Goal: Task Accomplishment & Management: Complete application form

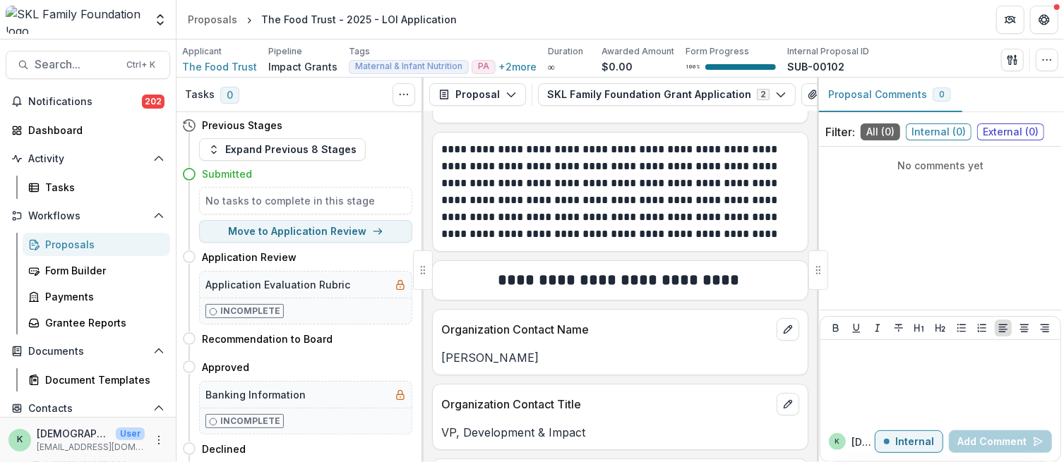
click at [80, 19] on img at bounding box center [75, 20] width 139 height 28
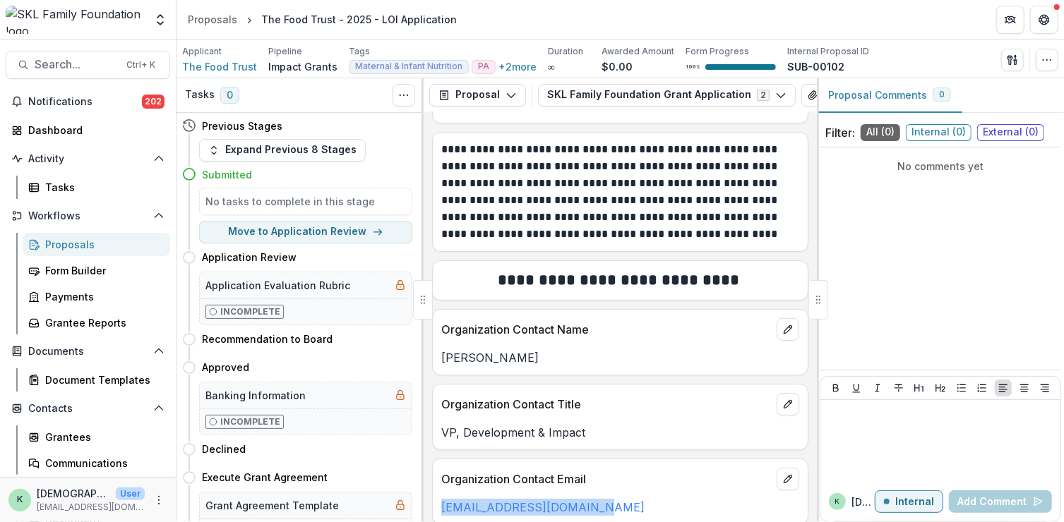
click at [58, 251] on div "Proposals" at bounding box center [102, 244] width 114 height 15
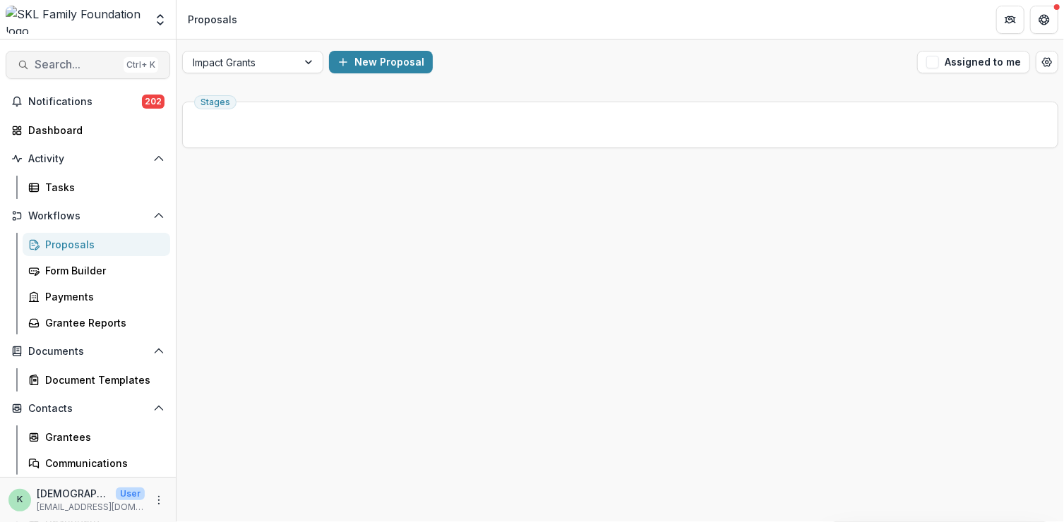
click at [54, 68] on span "Search..." at bounding box center [76, 64] width 83 height 13
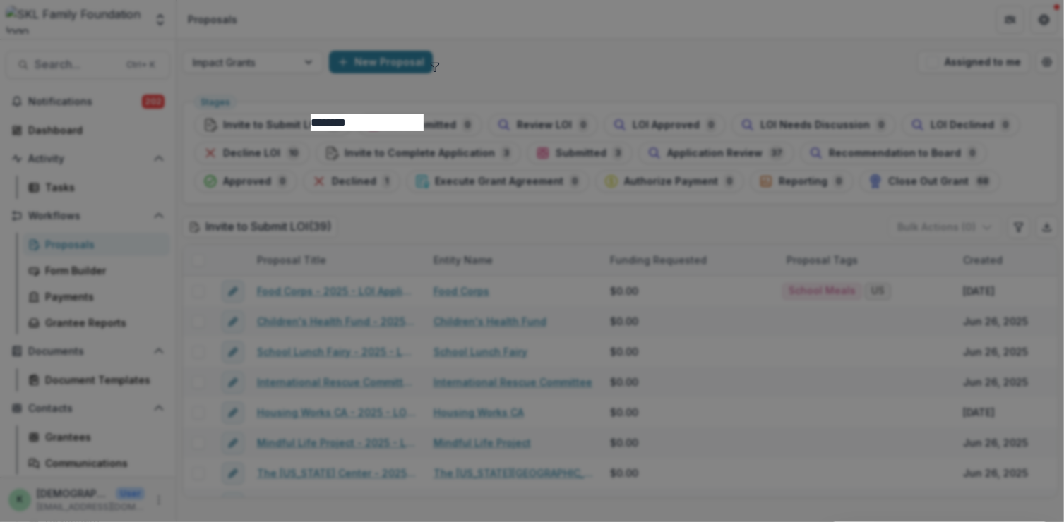
type input "********"
click at [711, 18] on div "******** Chessney <[EMAIL_ADDRESS][DOMAIN_NAME]> Entity user Chessney <[EMAIL_A…" at bounding box center [532, 261] width 1064 height 522
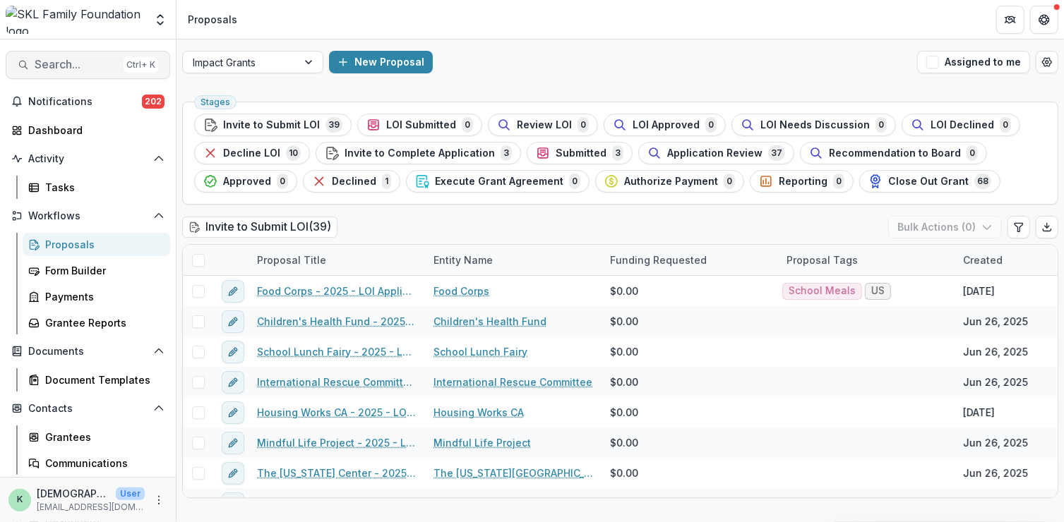
click at [77, 65] on span "Search..." at bounding box center [76, 64] width 83 height 13
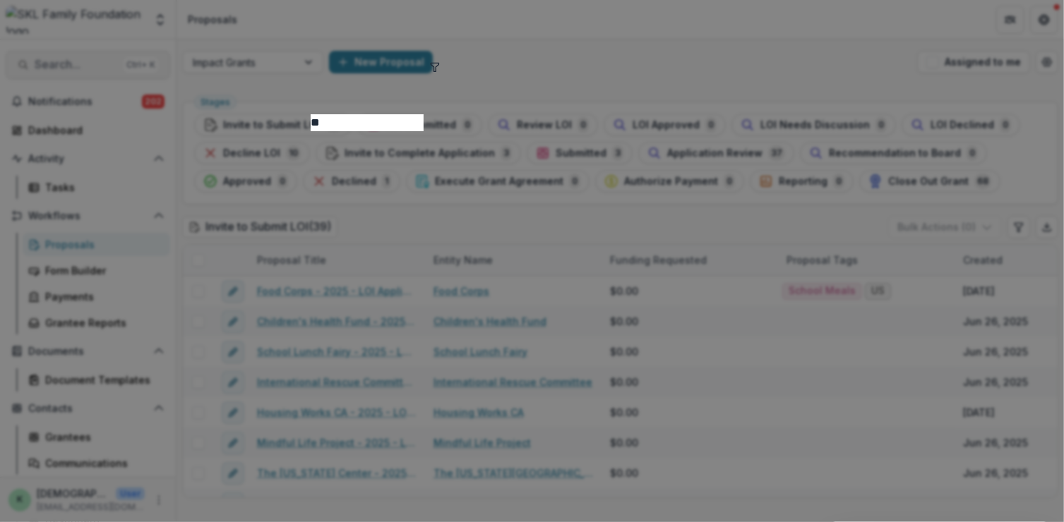
type input "*"
type input "**********"
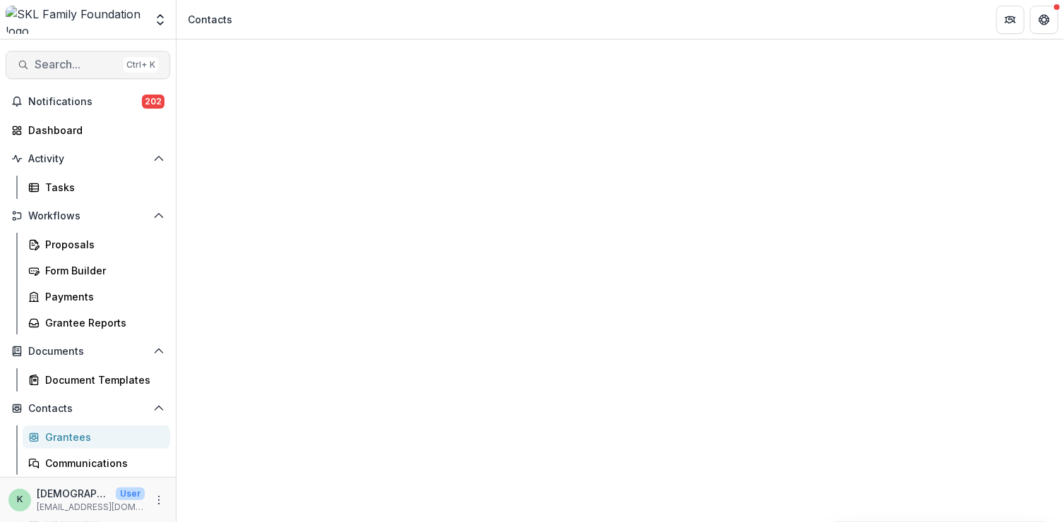
click at [78, 68] on span "Search..." at bounding box center [76, 64] width 83 height 13
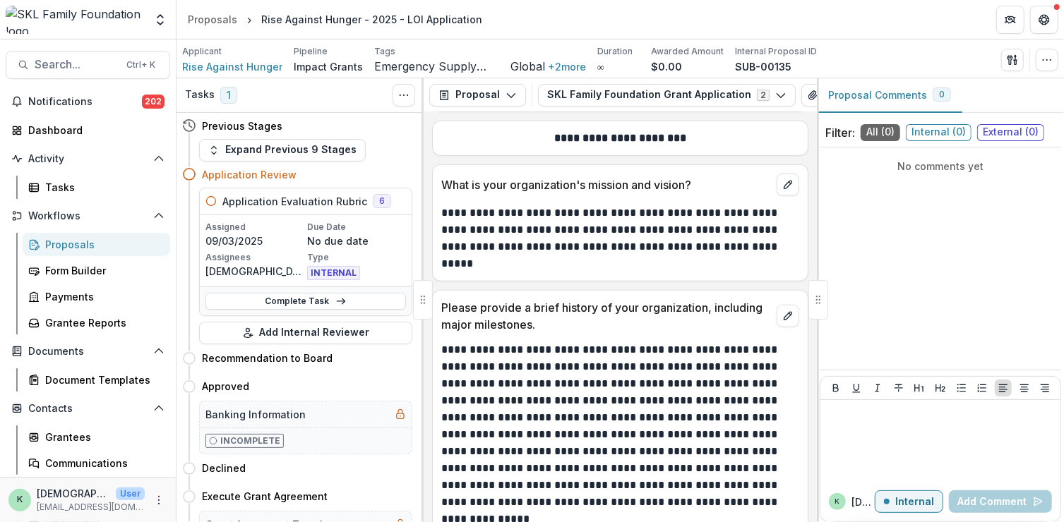
scroll to position [901, 0]
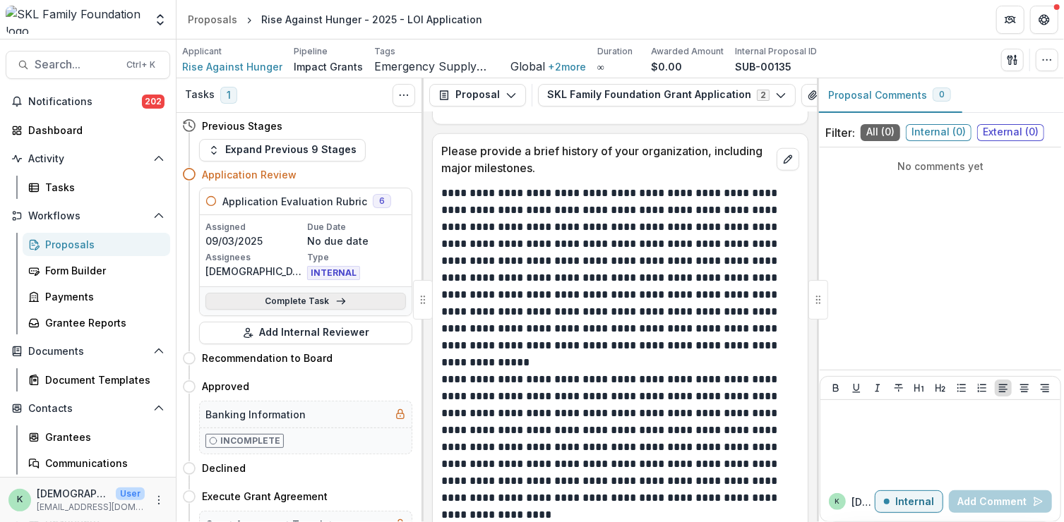
click at [280, 300] on link "Complete Task" at bounding box center [305, 301] width 200 height 17
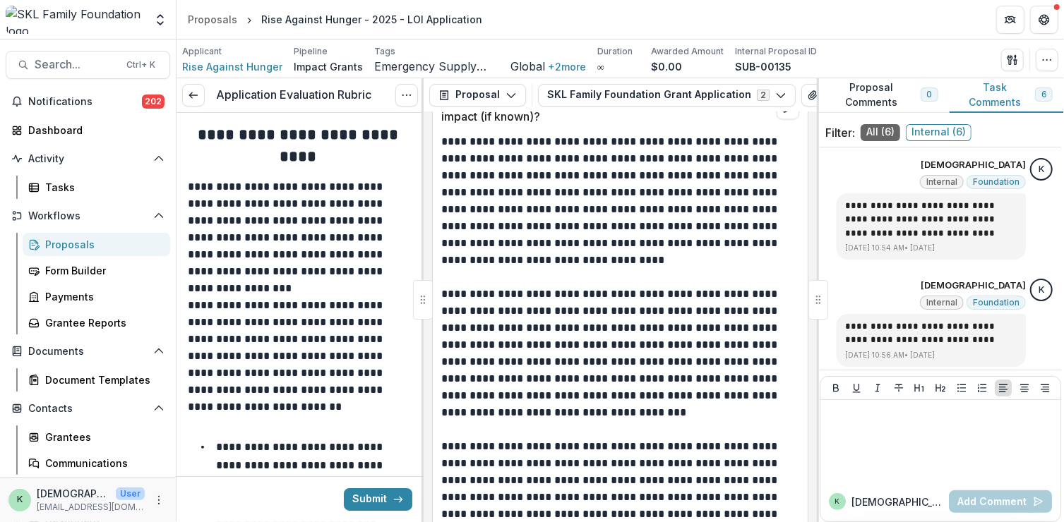
scroll to position [4902, 0]
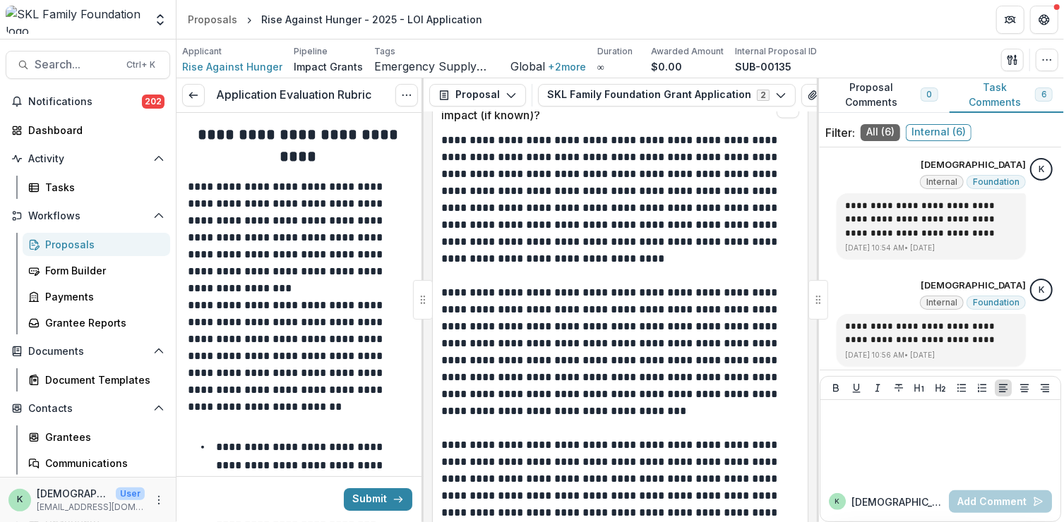
click at [676, 321] on p "**********" at bounding box center [618, 360] width 354 height 152
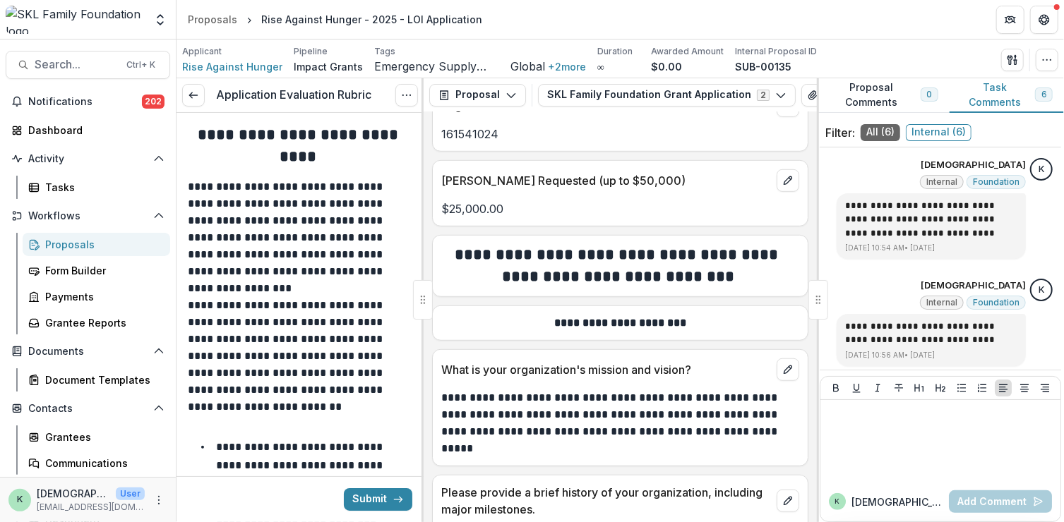
scroll to position [572, 0]
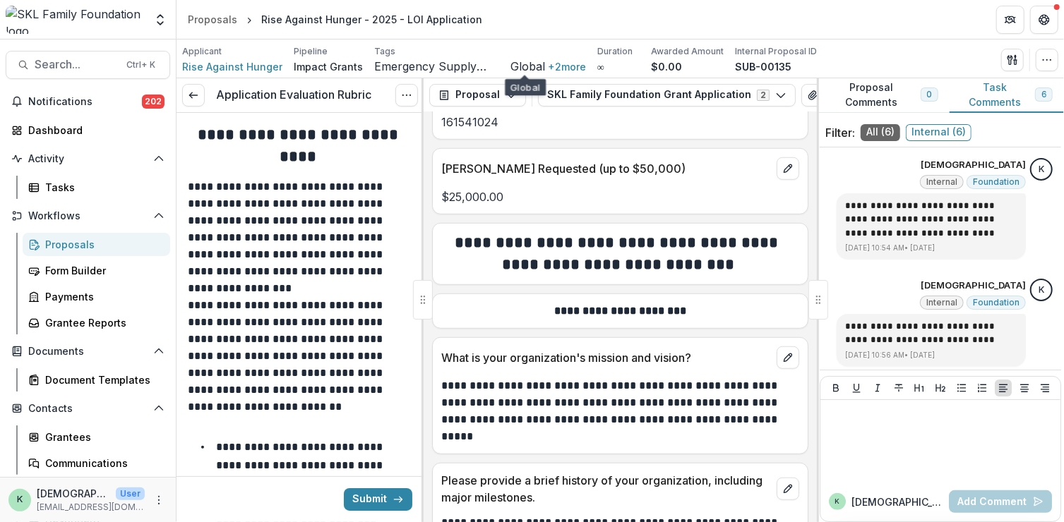
click at [525, 73] on div "Emergency Supply Distribution & Rapid Response Meals via CBO's Global + 2 more …" at bounding box center [480, 66] width 212 height 15
click at [527, 66] on span "Global" at bounding box center [527, 66] width 35 height 13
click at [558, 63] on button "+ 2 more" at bounding box center [567, 67] width 38 height 12
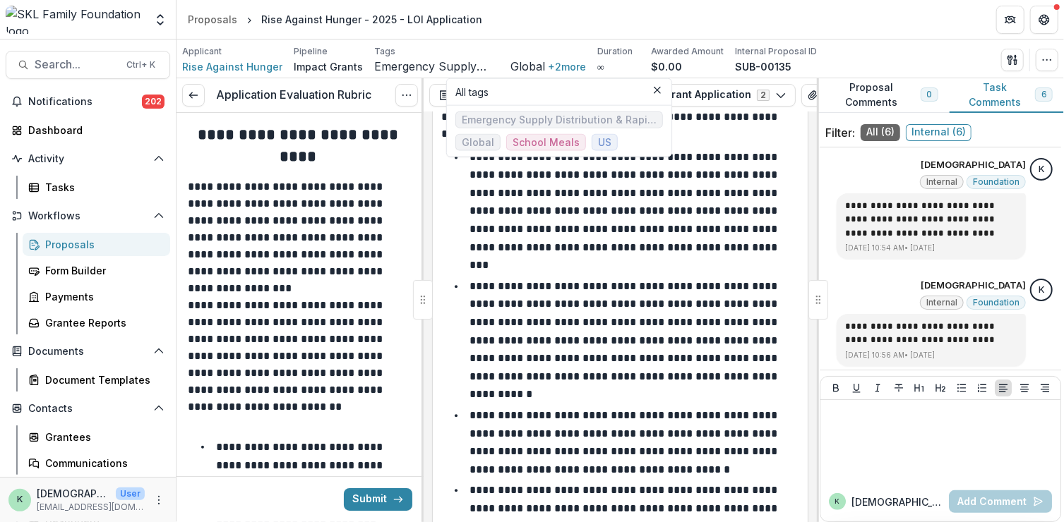
scroll to position [1919, 0]
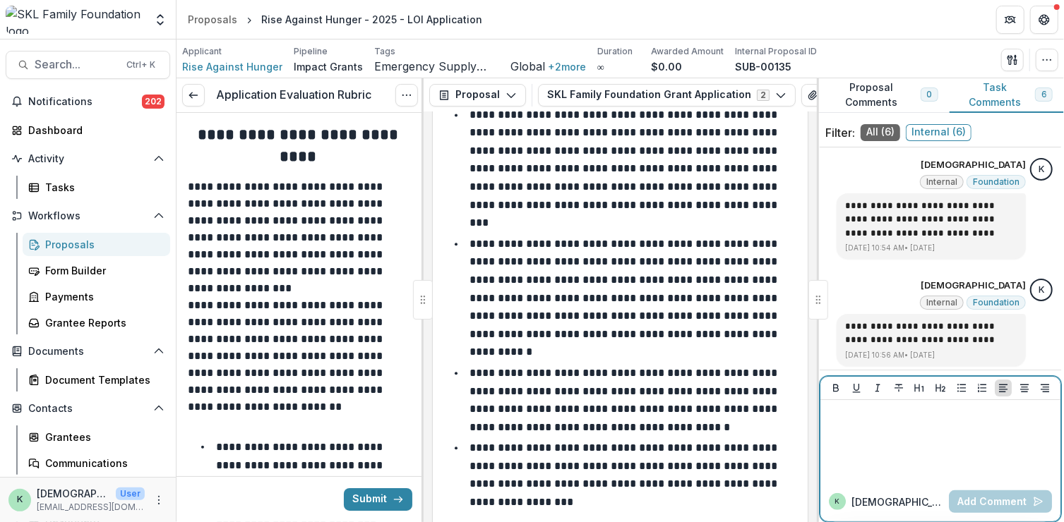
click at [893, 438] on div at bounding box center [940, 441] width 229 height 71
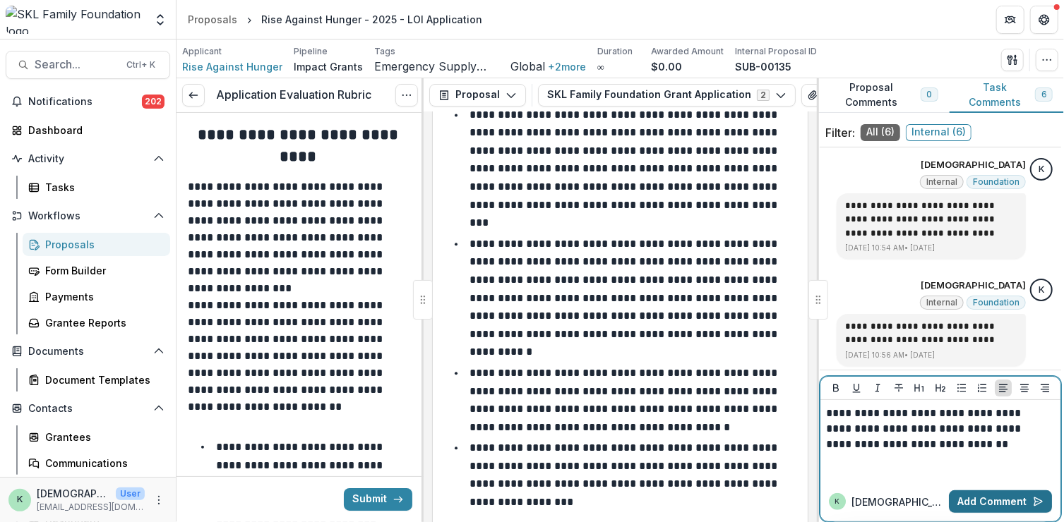
click at [995, 462] on button "Add Comment" at bounding box center [1000, 502] width 103 height 23
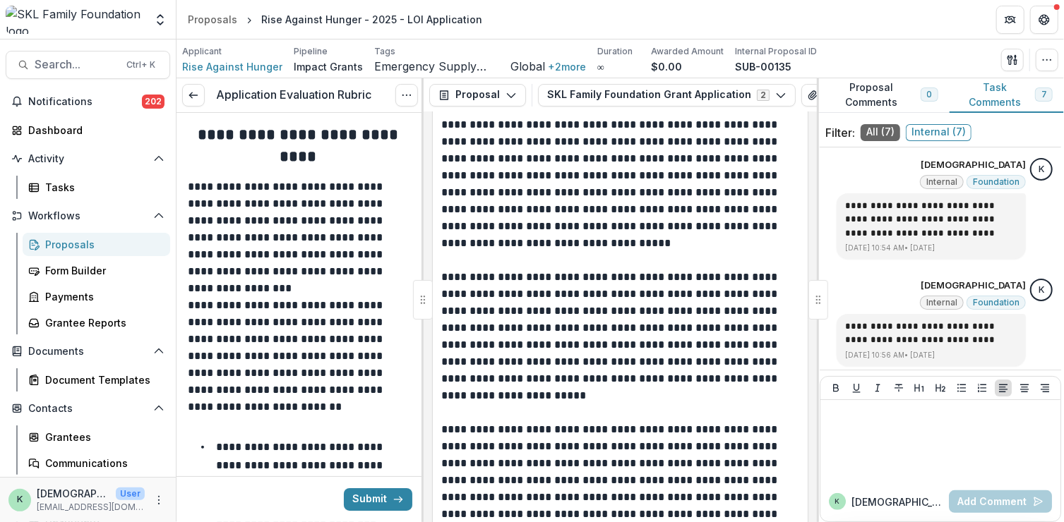
scroll to position [2839, 0]
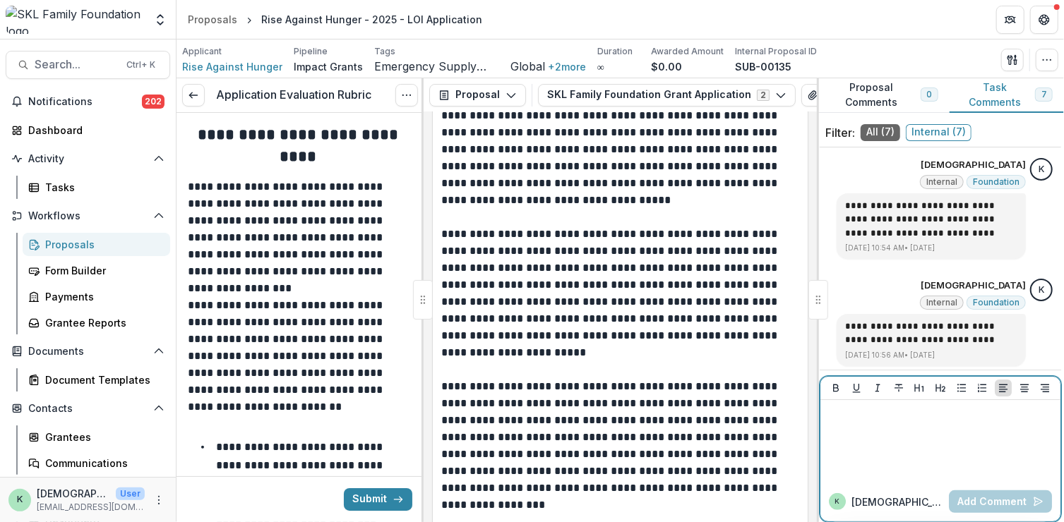
click at [915, 419] on p at bounding box center [938, 414] width 225 height 16
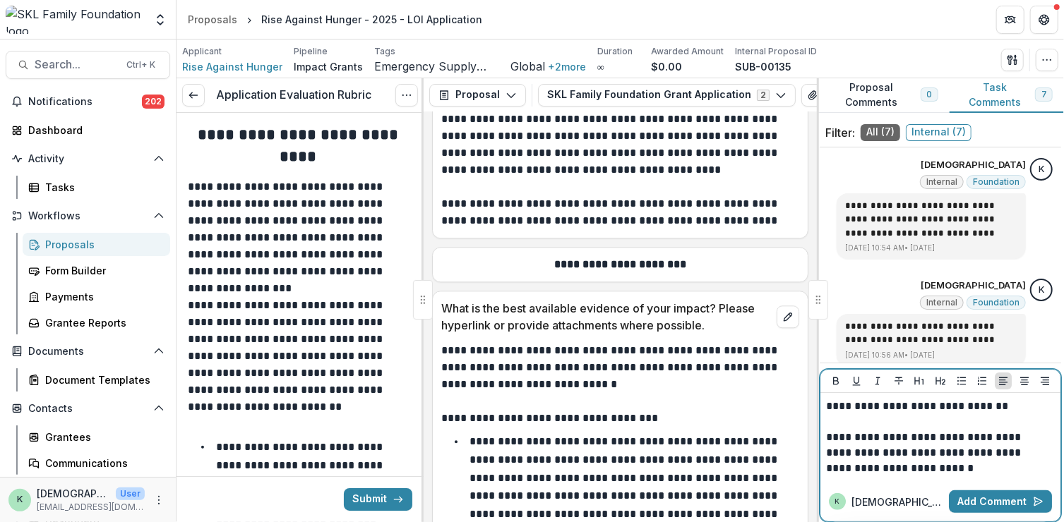
scroll to position [5292, 0]
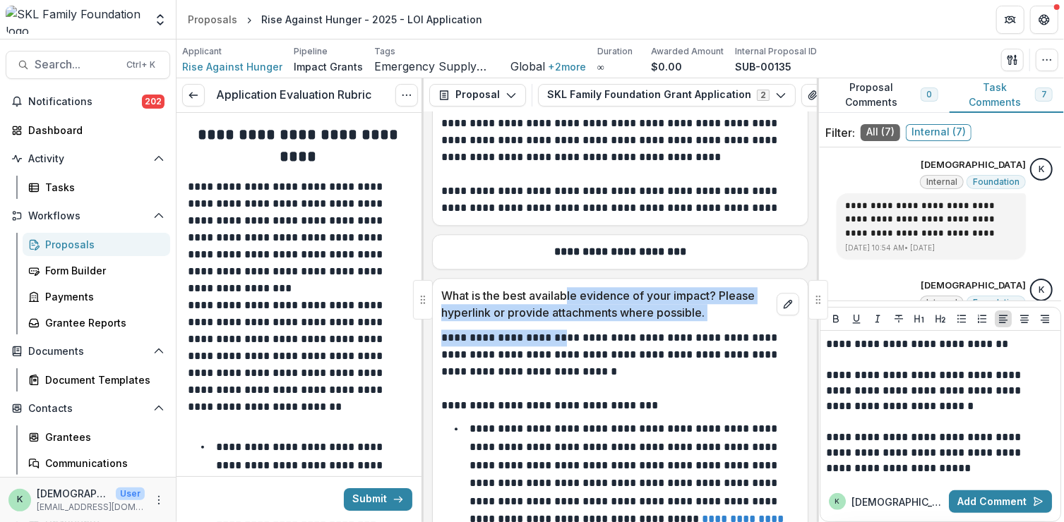
drag, startPoint x: 562, startPoint y: 315, endPoint x: 567, endPoint y: 265, distance: 50.4
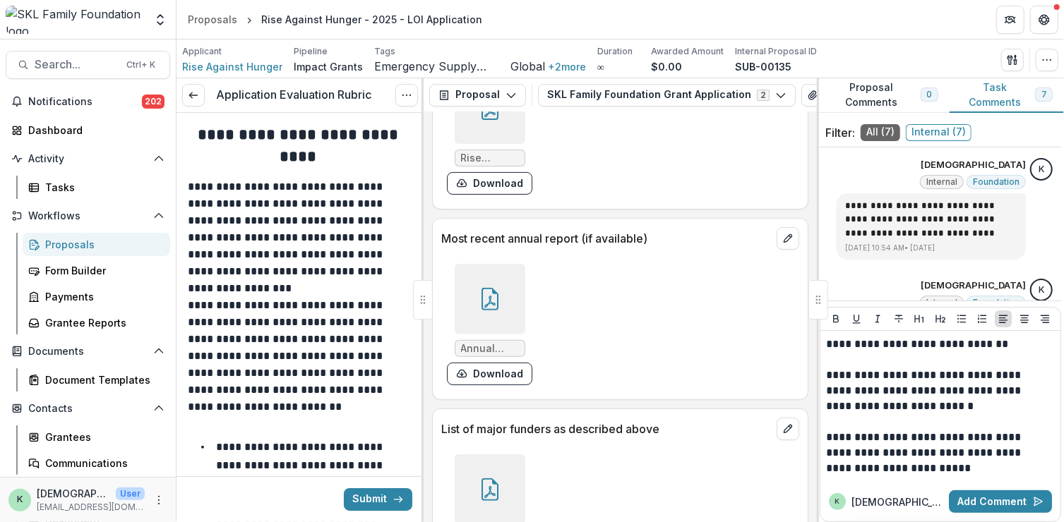
scroll to position [16327, 0]
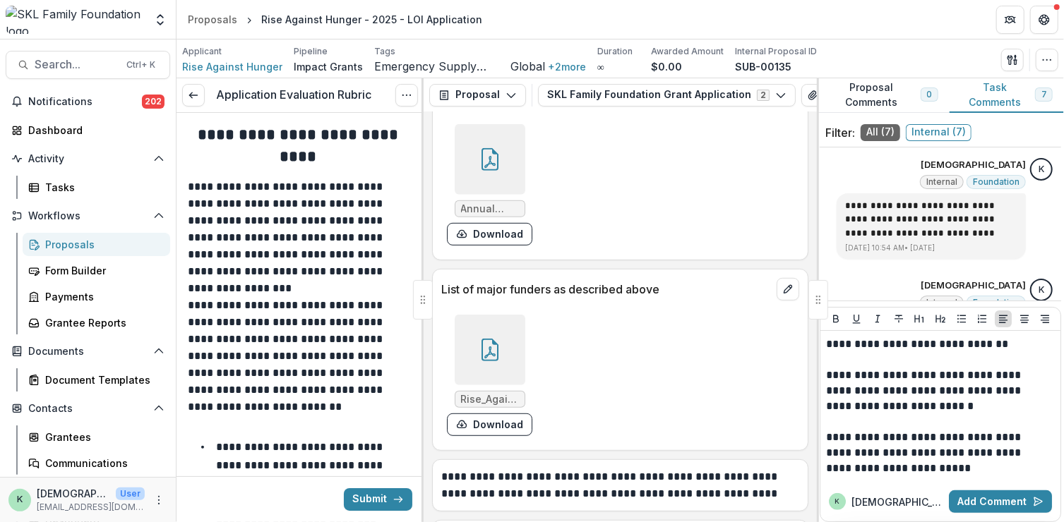
click at [488, 358] on icon at bounding box center [490, 350] width 23 height 23
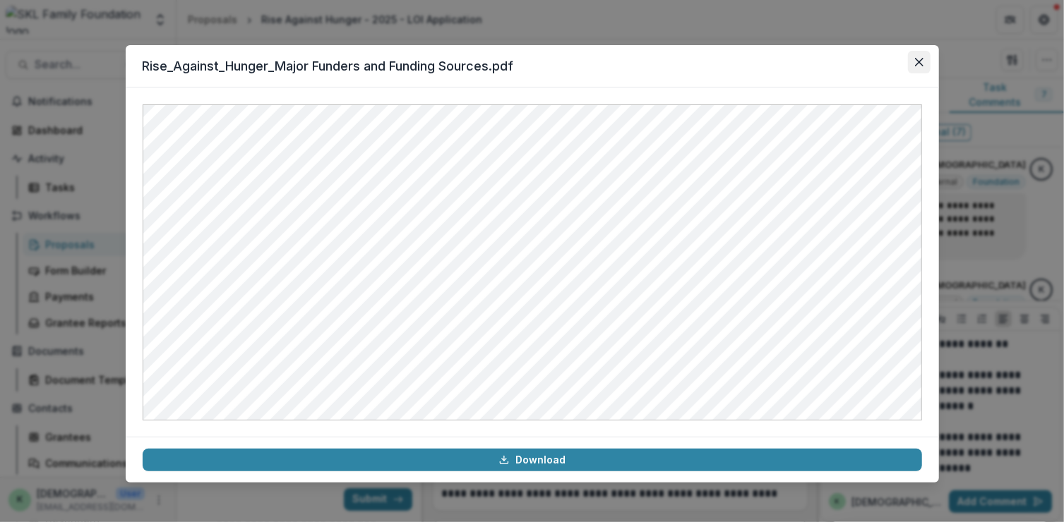
click at [911, 56] on button "Close" at bounding box center [919, 62] width 23 height 23
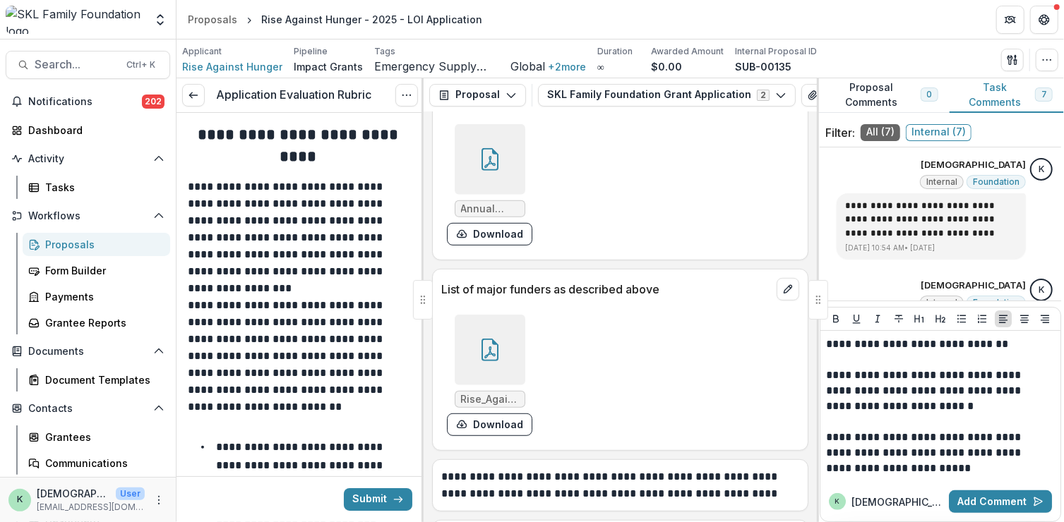
scroll to position [16391, 0]
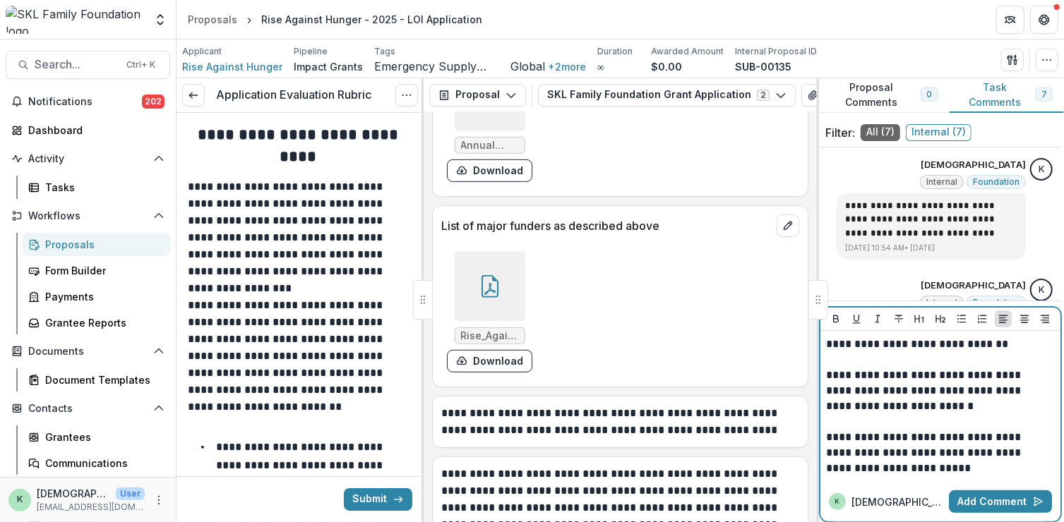
click at [959, 462] on div "**********" at bounding box center [940, 406] width 240 height 151
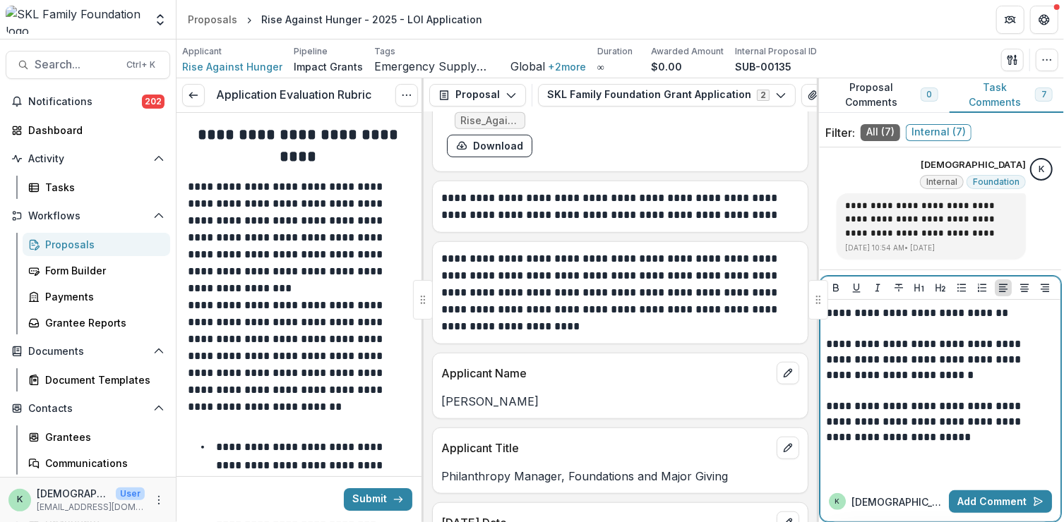
scroll to position [16673, 0]
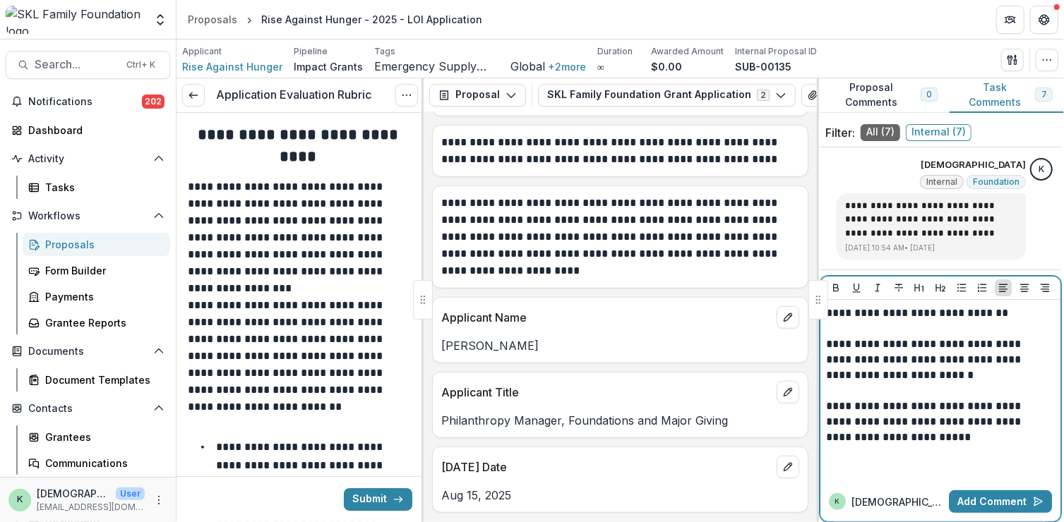
click at [1009, 347] on p "**********" at bounding box center [938, 360] width 225 height 47
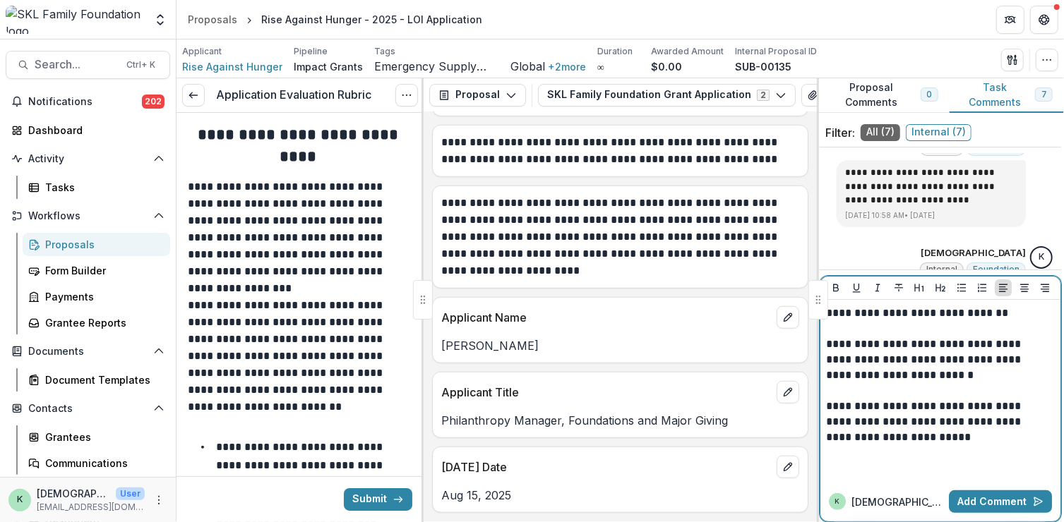
scroll to position [469, 0]
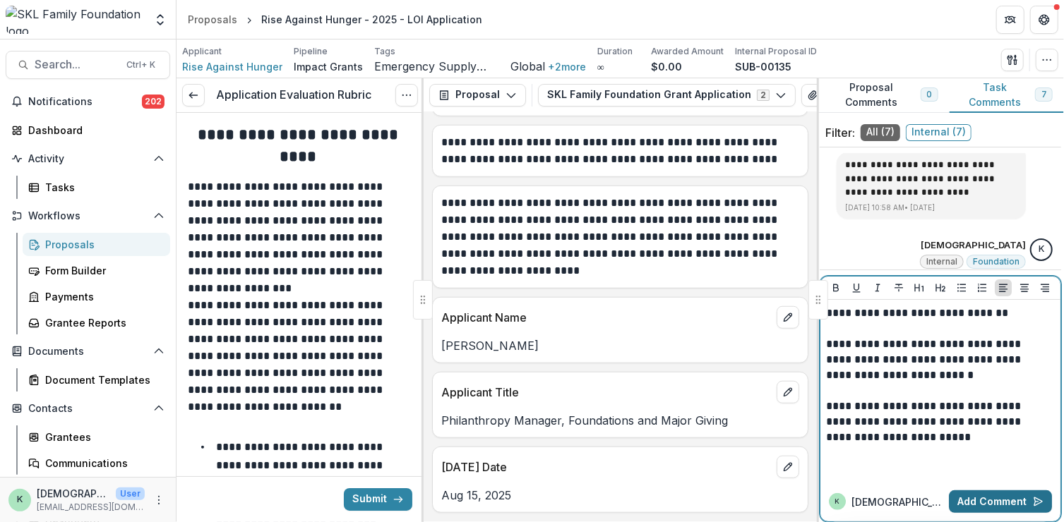
click at [988, 462] on button "Add Comment" at bounding box center [1000, 502] width 103 height 23
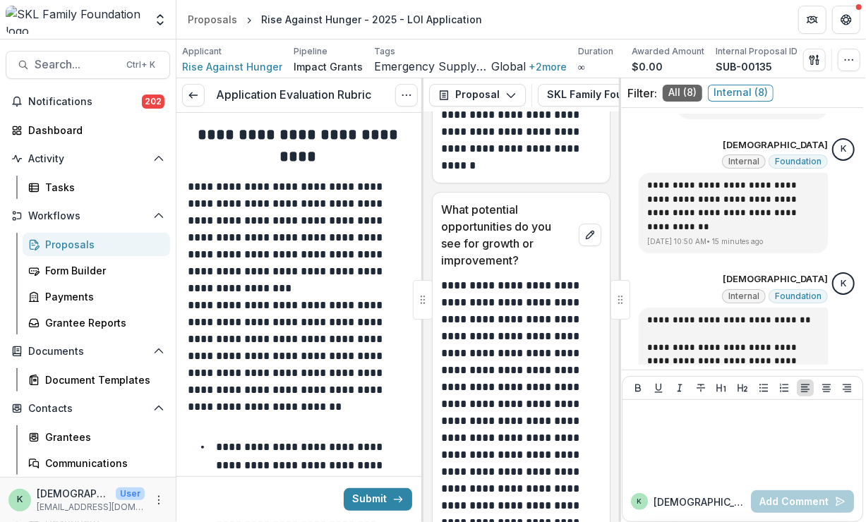
scroll to position [28409, 0]
